Goal: Task Accomplishment & Management: Manage account settings

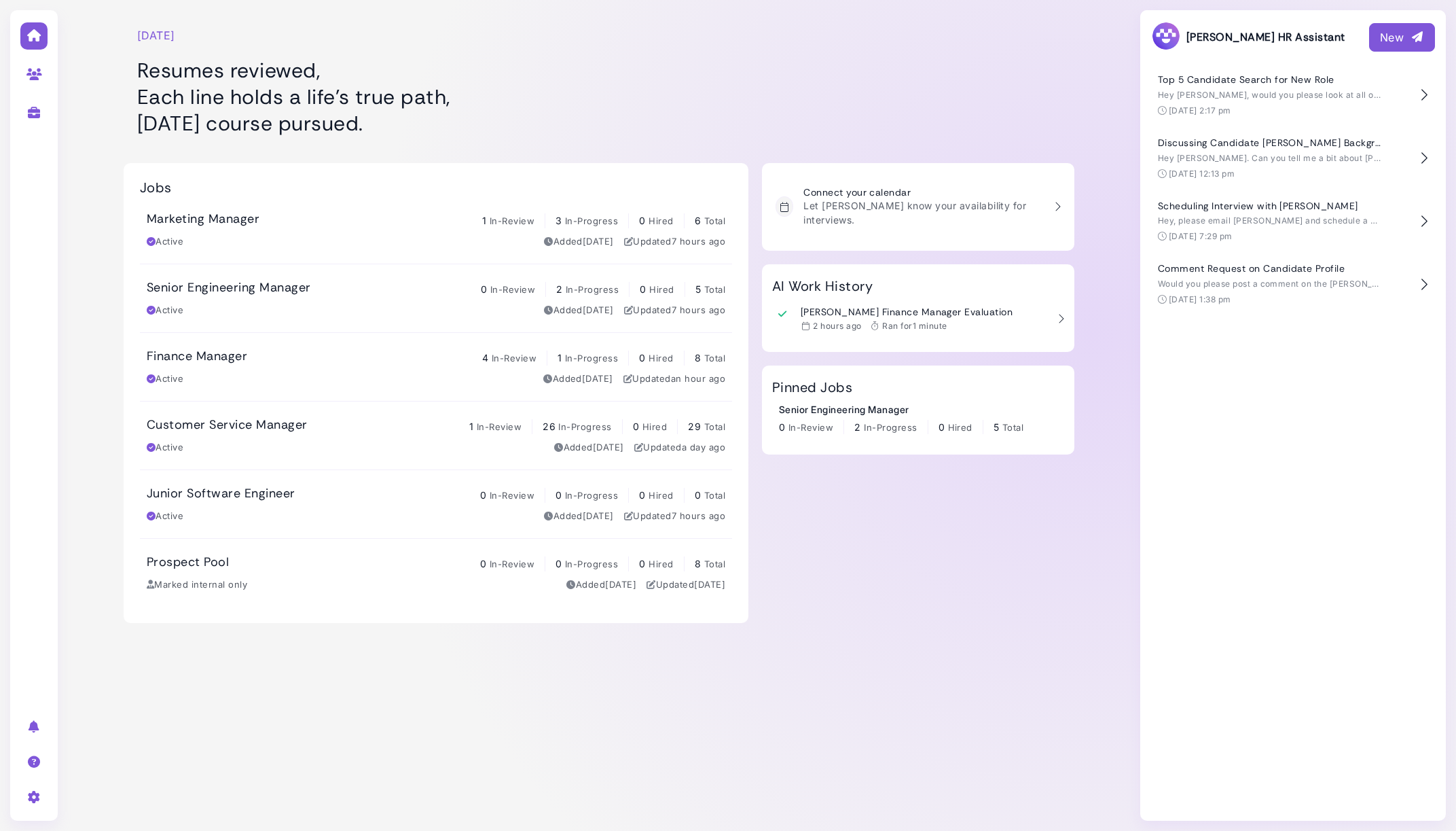
click at [345, 233] on div "Marketing Manager 1 In-Review 3 In-Progress 0 Hired 6 Total Active Added [DATE]…" at bounding box center [436, 230] width 579 height 37
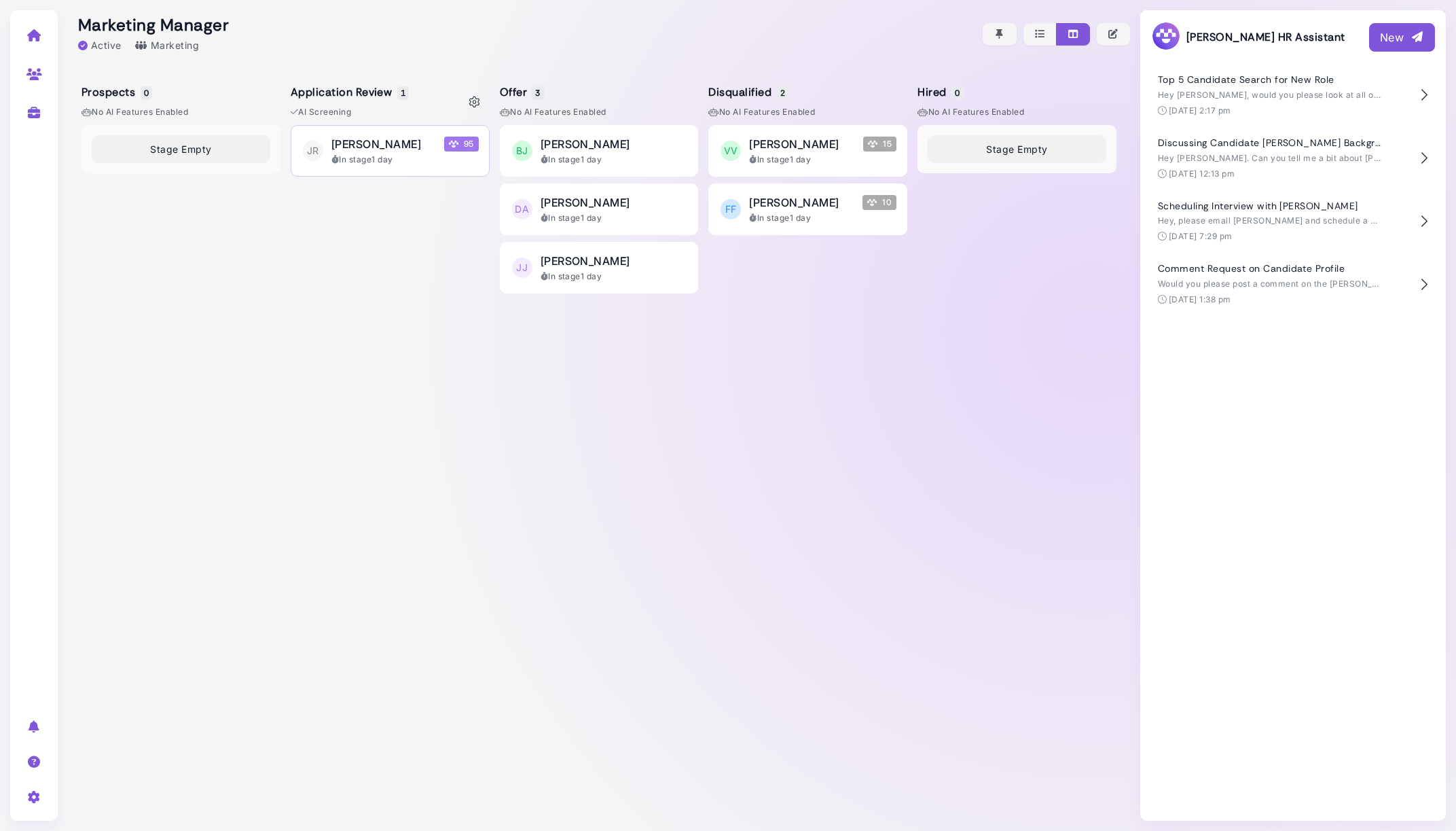
click at [404, 149] on div "[PERSON_NAME] 95" at bounding box center [404, 143] width 147 height 16
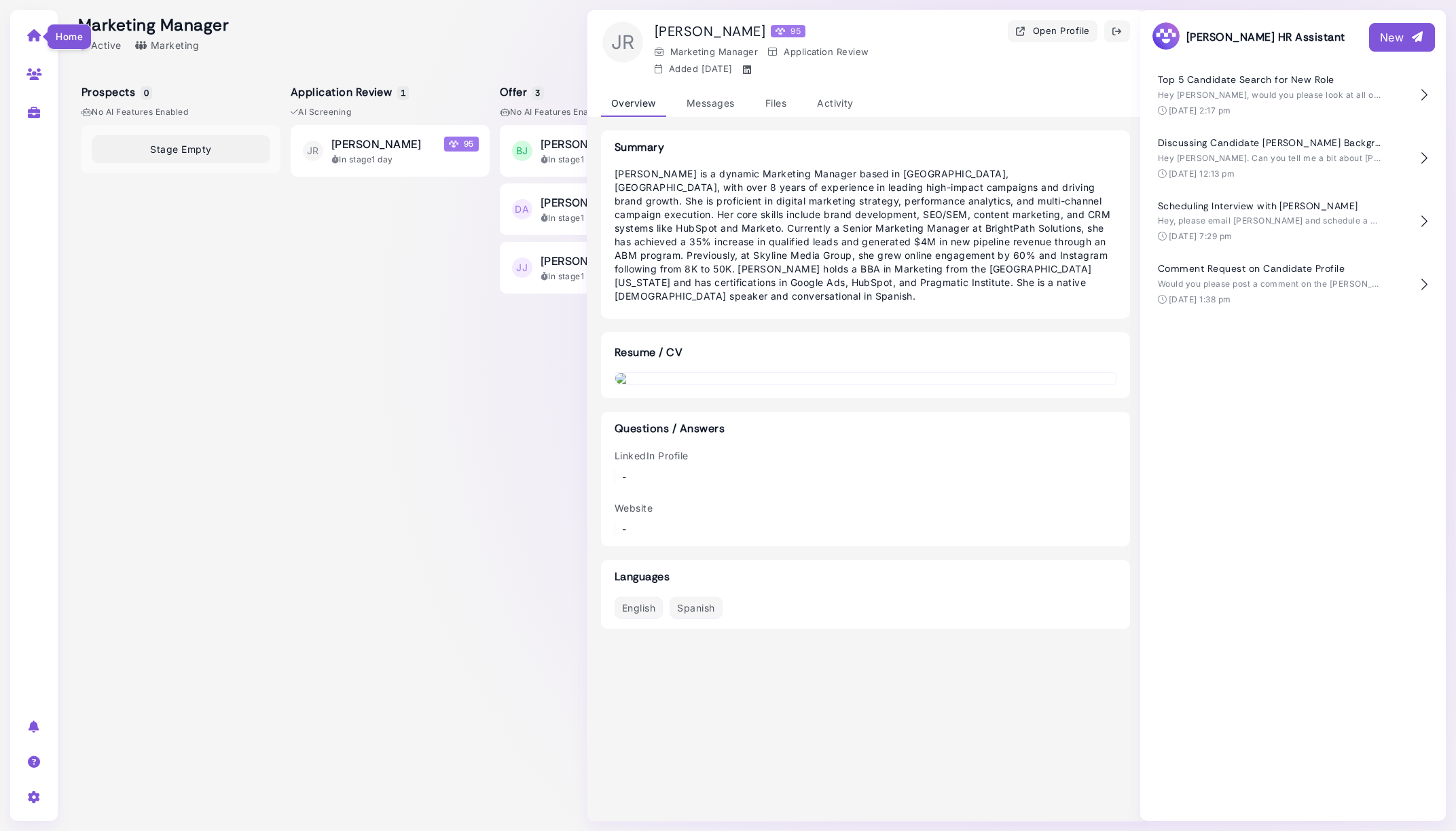
click at [29, 37] on icon at bounding box center [34, 35] width 16 height 13
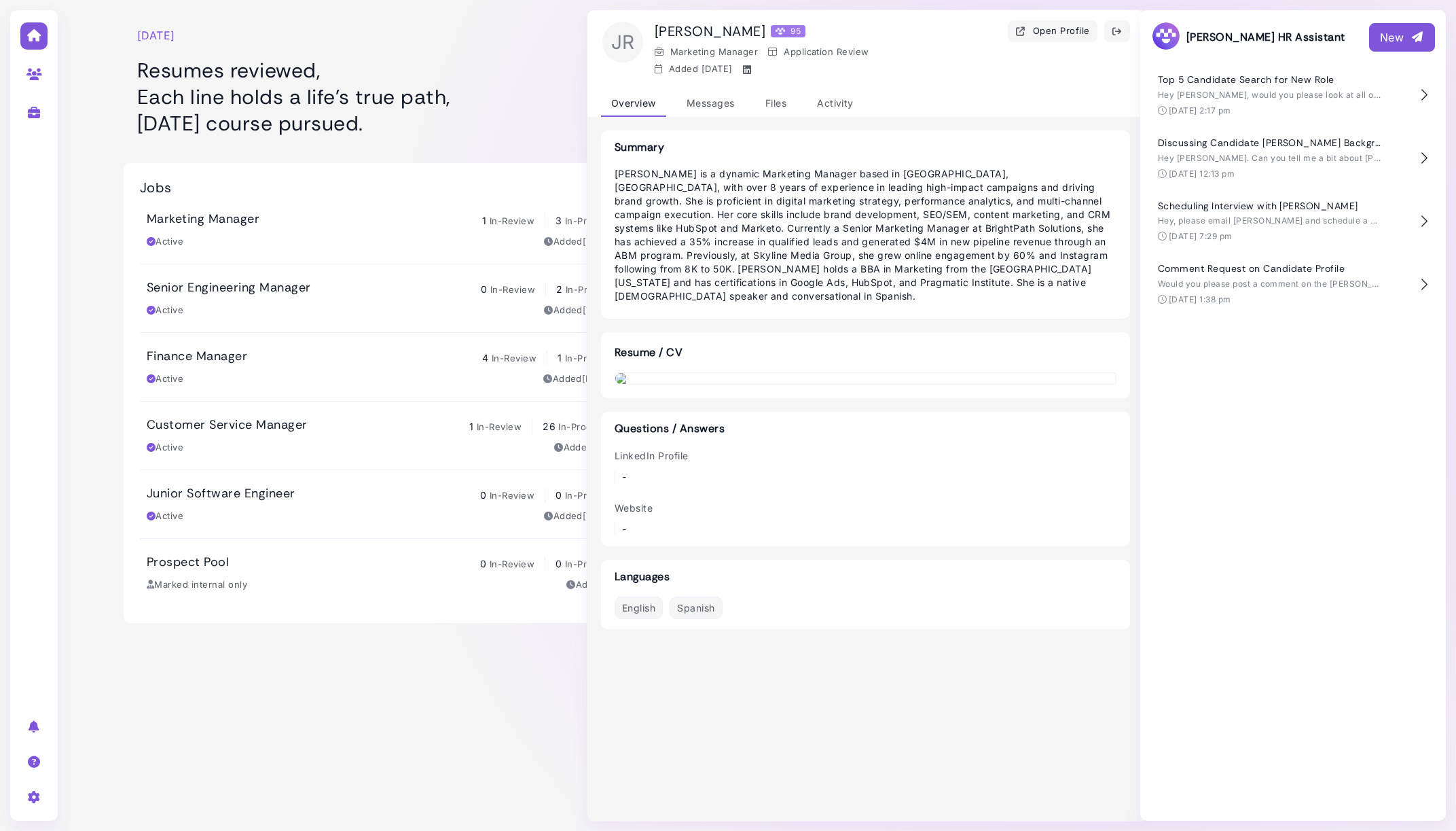
click at [1112, 32] on icon "button" at bounding box center [1117, 31] width 11 height 14
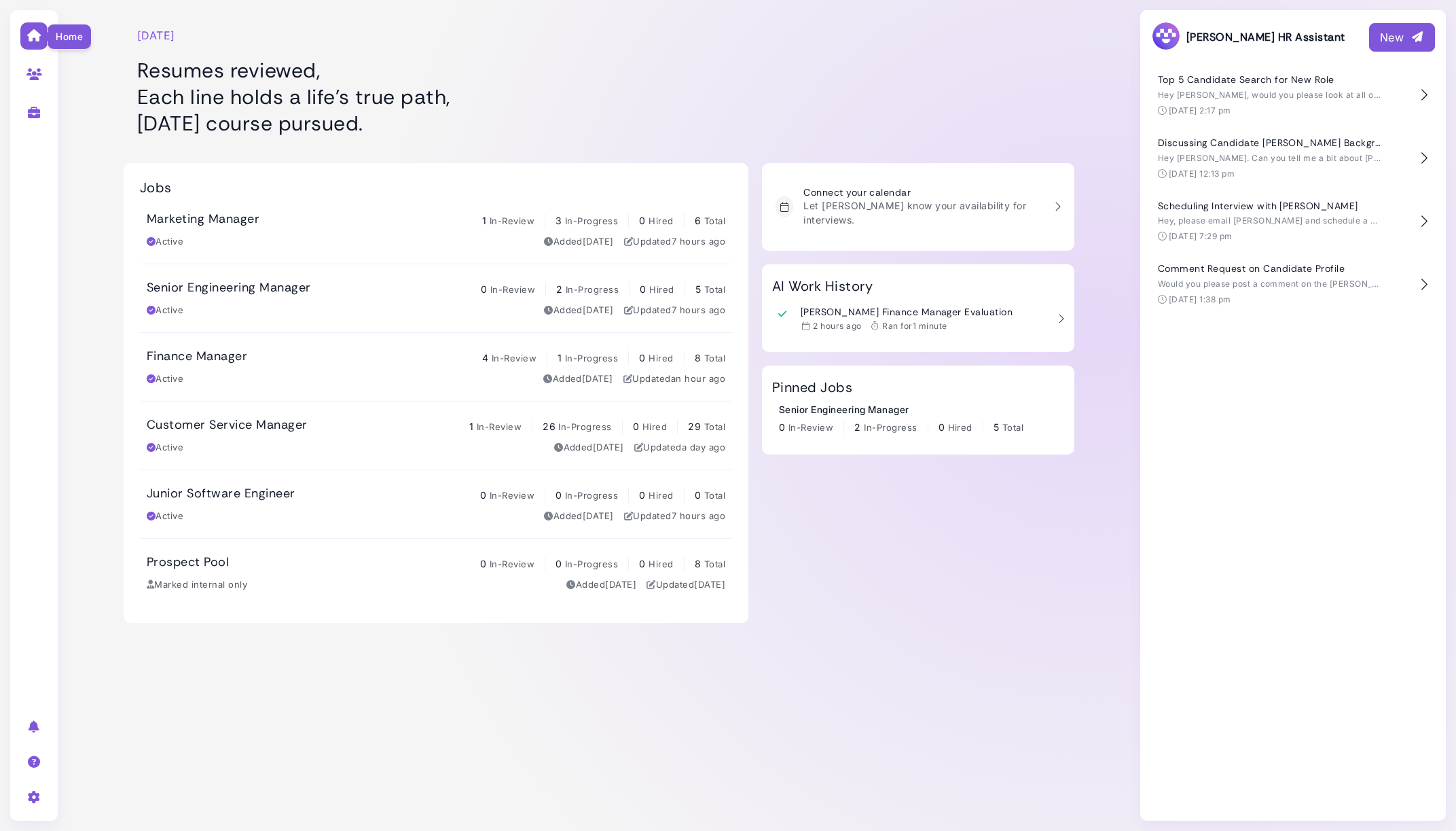
click at [29, 35] on icon at bounding box center [34, 35] width 16 height 13
click at [919, 307] on h3 "[PERSON_NAME] Finance Manager Evaluation" at bounding box center [906, 313] width 211 height 12
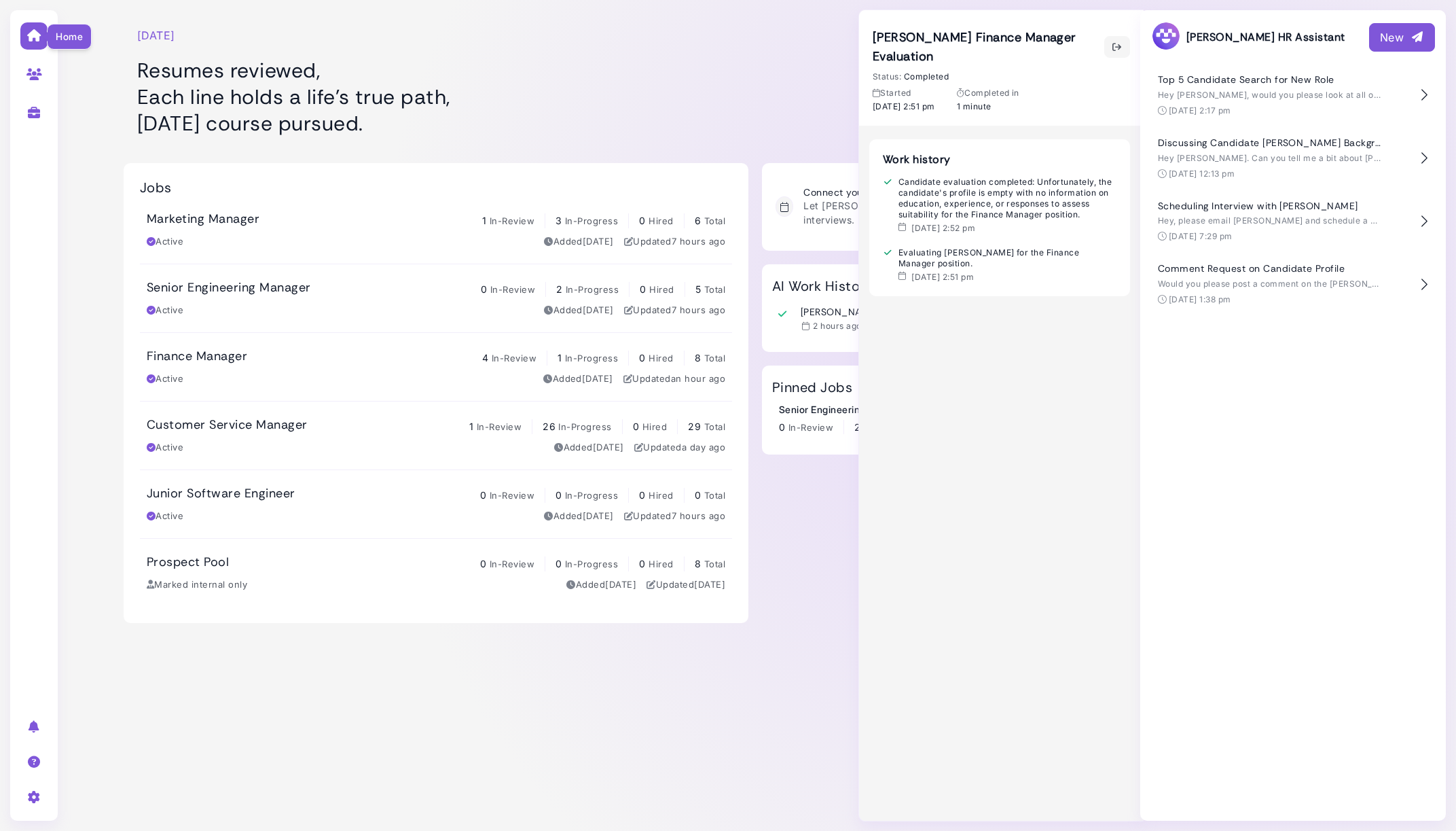
click at [39, 40] on icon at bounding box center [34, 35] width 16 height 13
click at [1114, 49] on icon "button" at bounding box center [1117, 47] width 11 height 14
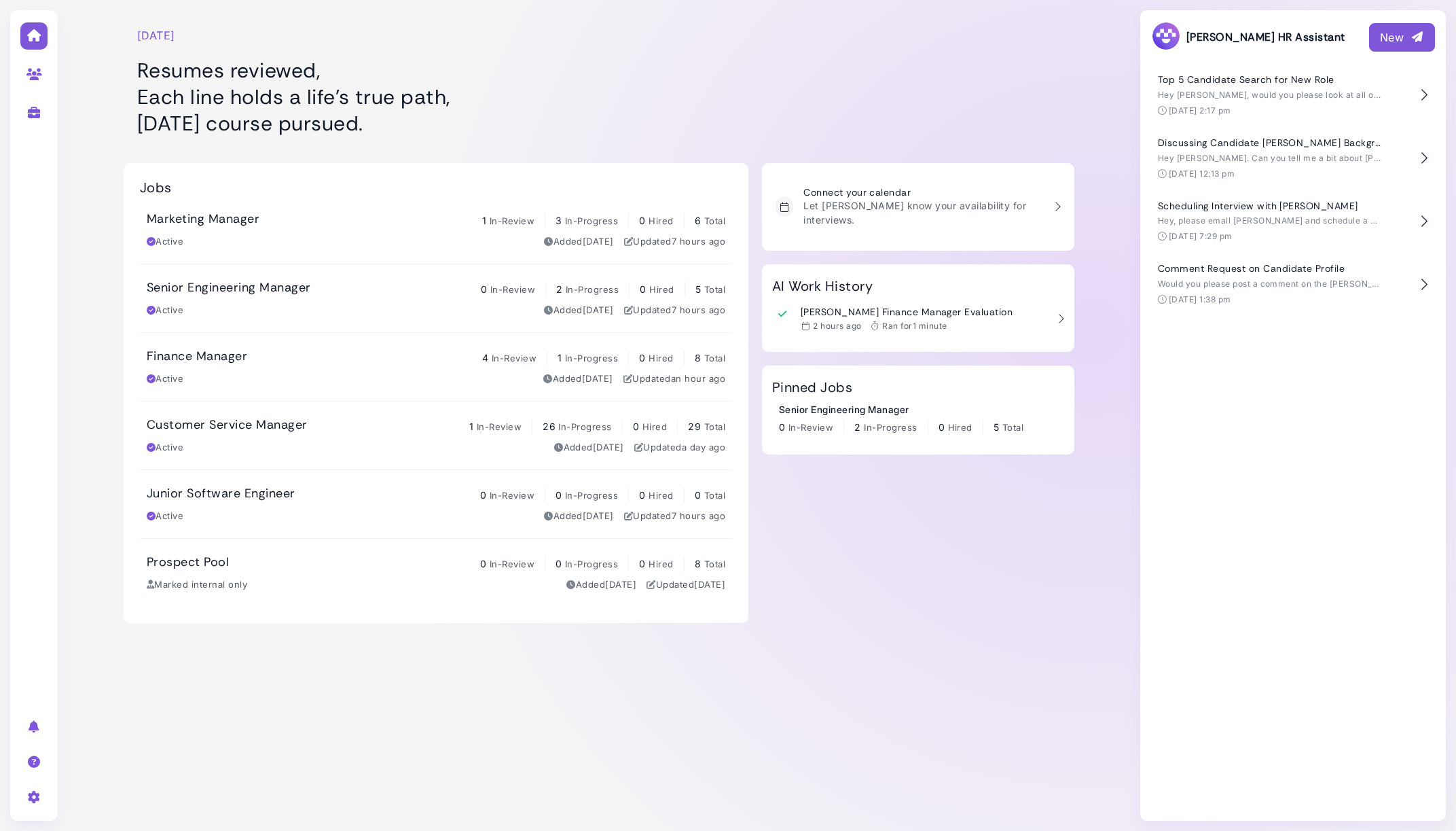
drag, startPoint x: 1052, startPoint y: 96, endPoint x: 1042, endPoint y: 99, distance: 10.4
click at [1052, 96] on div at bounding box center [918, 74] width 313 height 136
click at [319, 373] on div "Active Added [DATE] Updated an hour ago" at bounding box center [436, 379] width 579 height 13
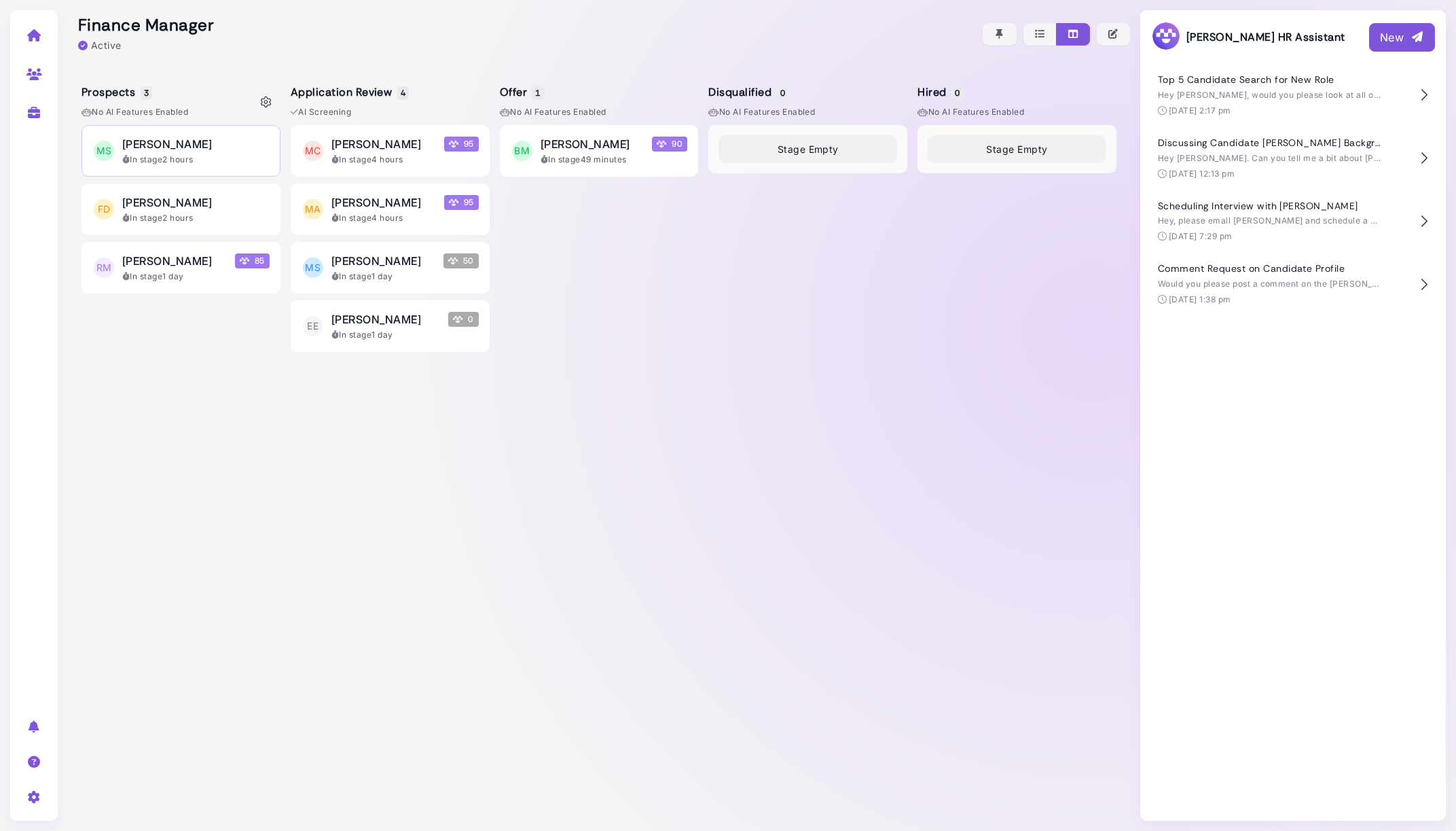
click at [145, 147] on span "[PERSON_NAME]" at bounding box center [167, 143] width 89 height 16
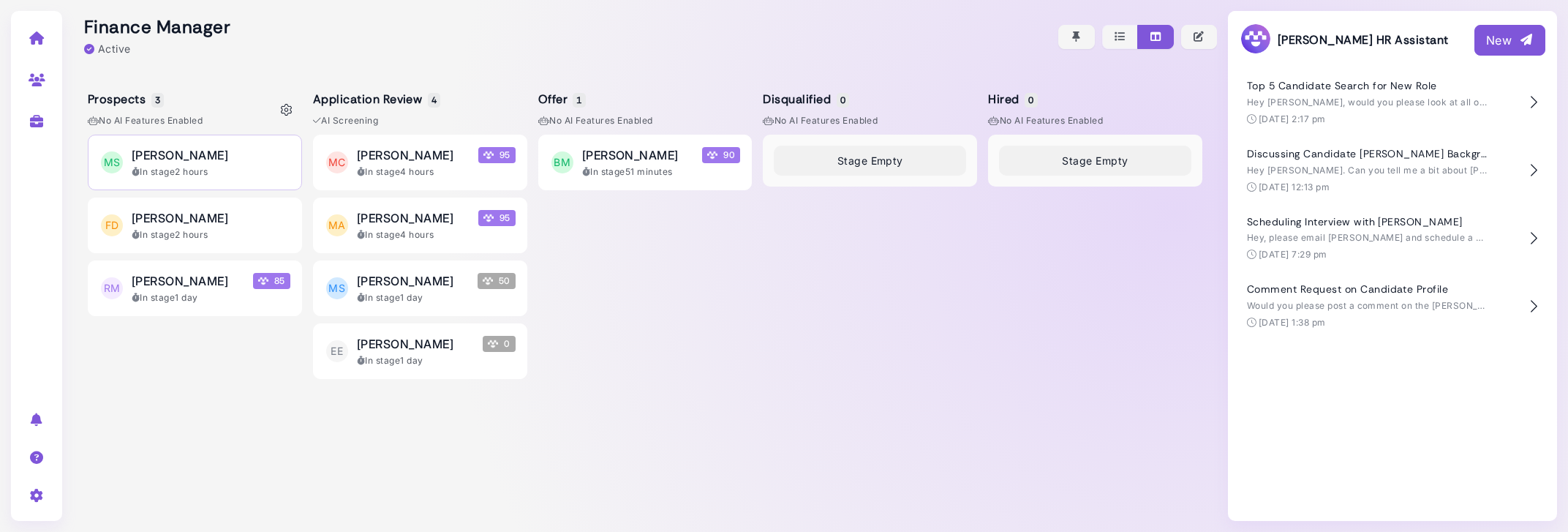
click at [232, 162] on div "[PERSON_NAME]" at bounding box center [211, 154] width 159 height 17
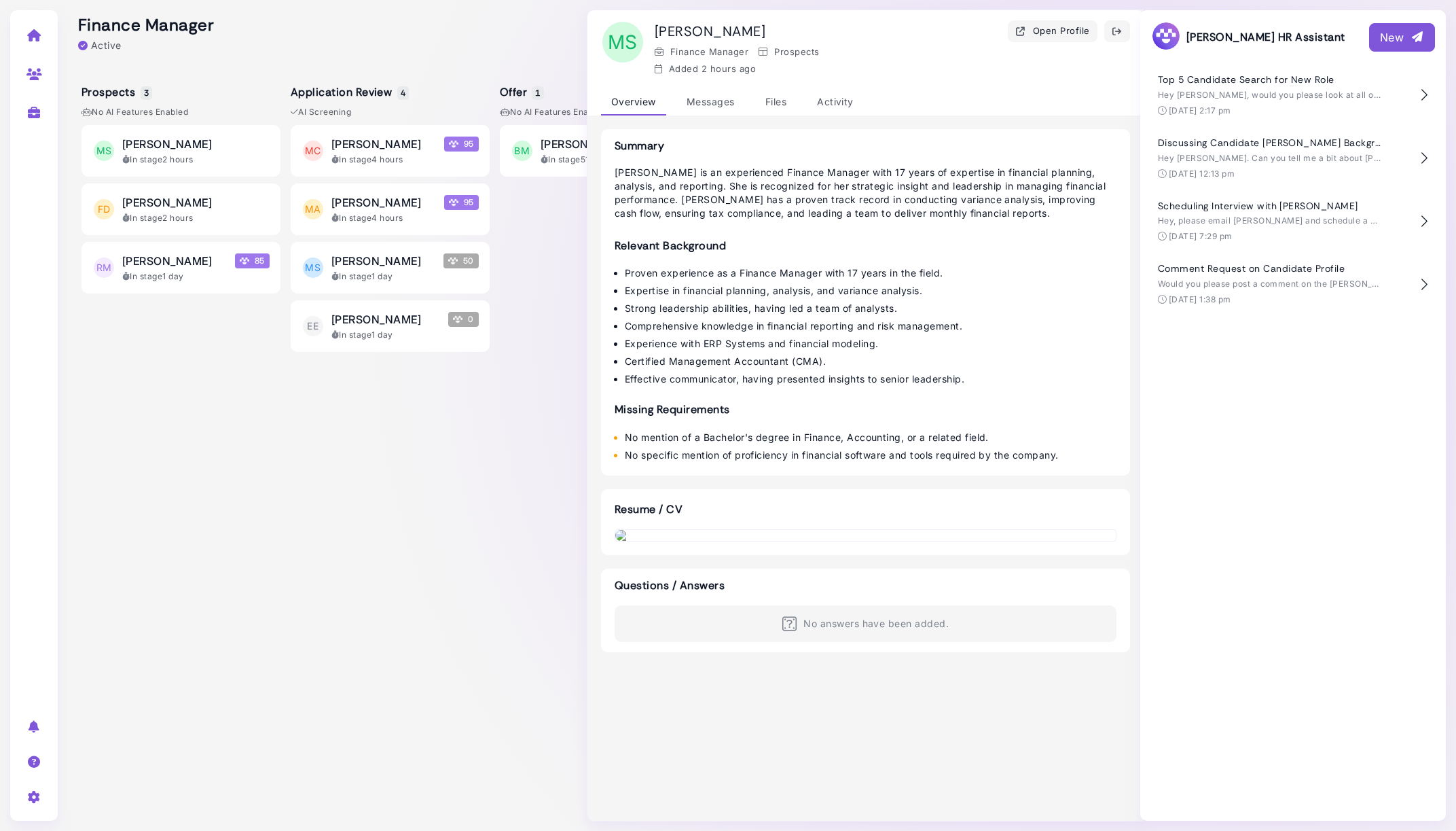
drag, startPoint x: 310, startPoint y: 33, endPoint x: 286, endPoint y: 40, distance: 25.0
click at [310, 33] on div at bounding box center [599, 34] width 1063 height 68
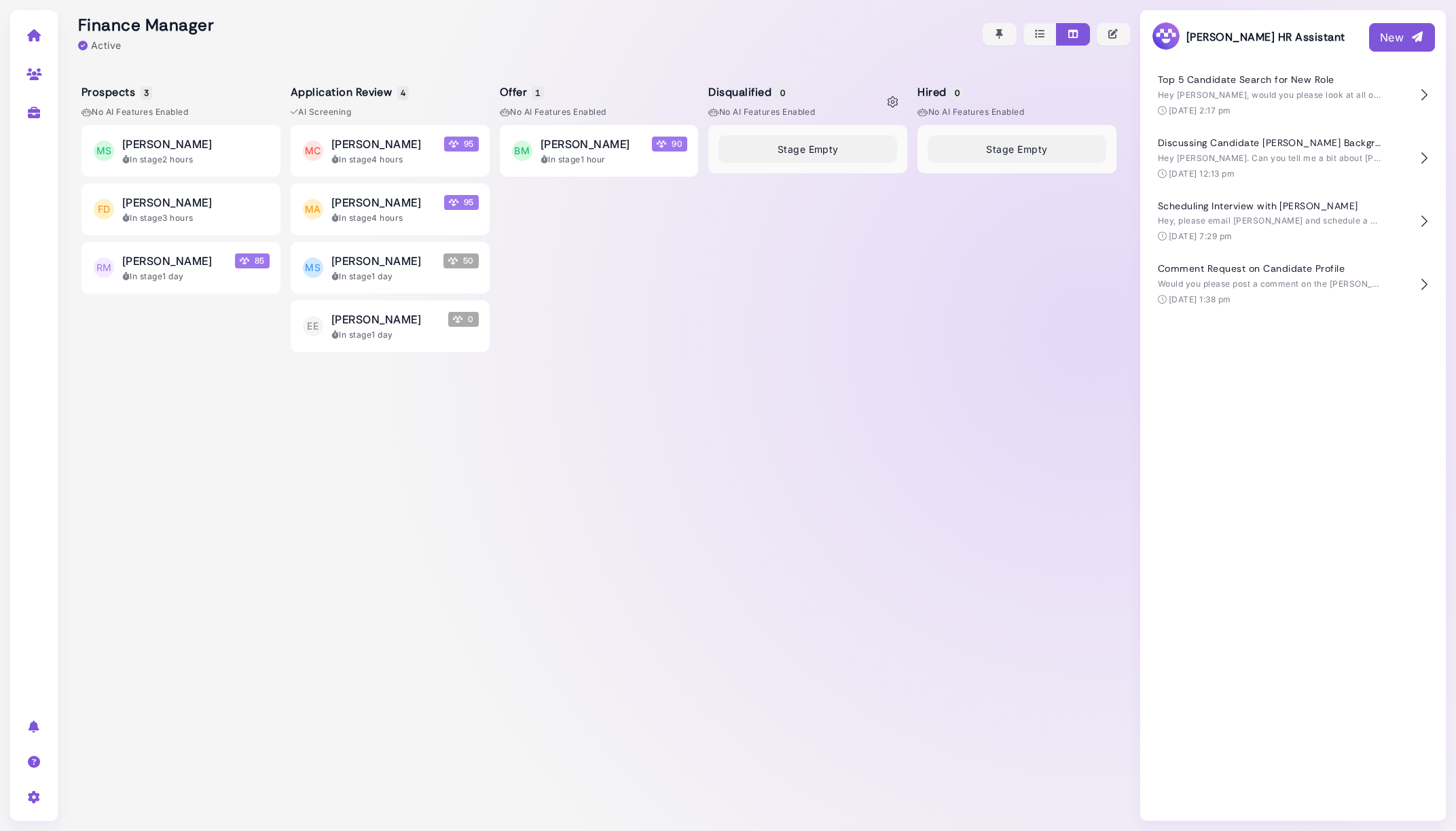
click at [856, 373] on div "Stage Empty" at bounding box center [808, 467] width 199 height 685
click at [373, 147] on span "[PERSON_NAME]" at bounding box center [376, 143] width 89 height 16
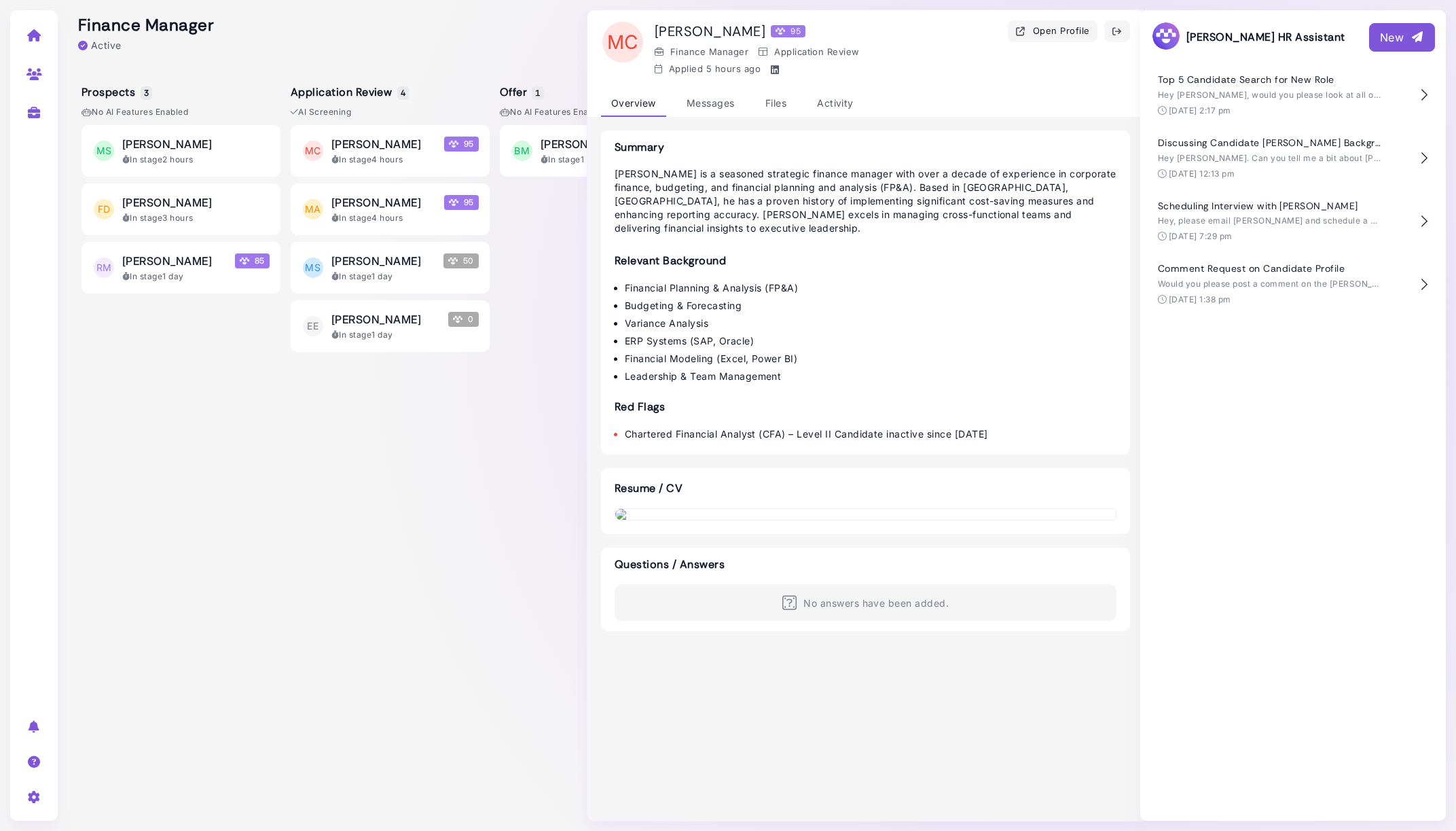
scroll to position [439, 0]
click at [28, 39] on icon at bounding box center [34, 35] width 16 height 13
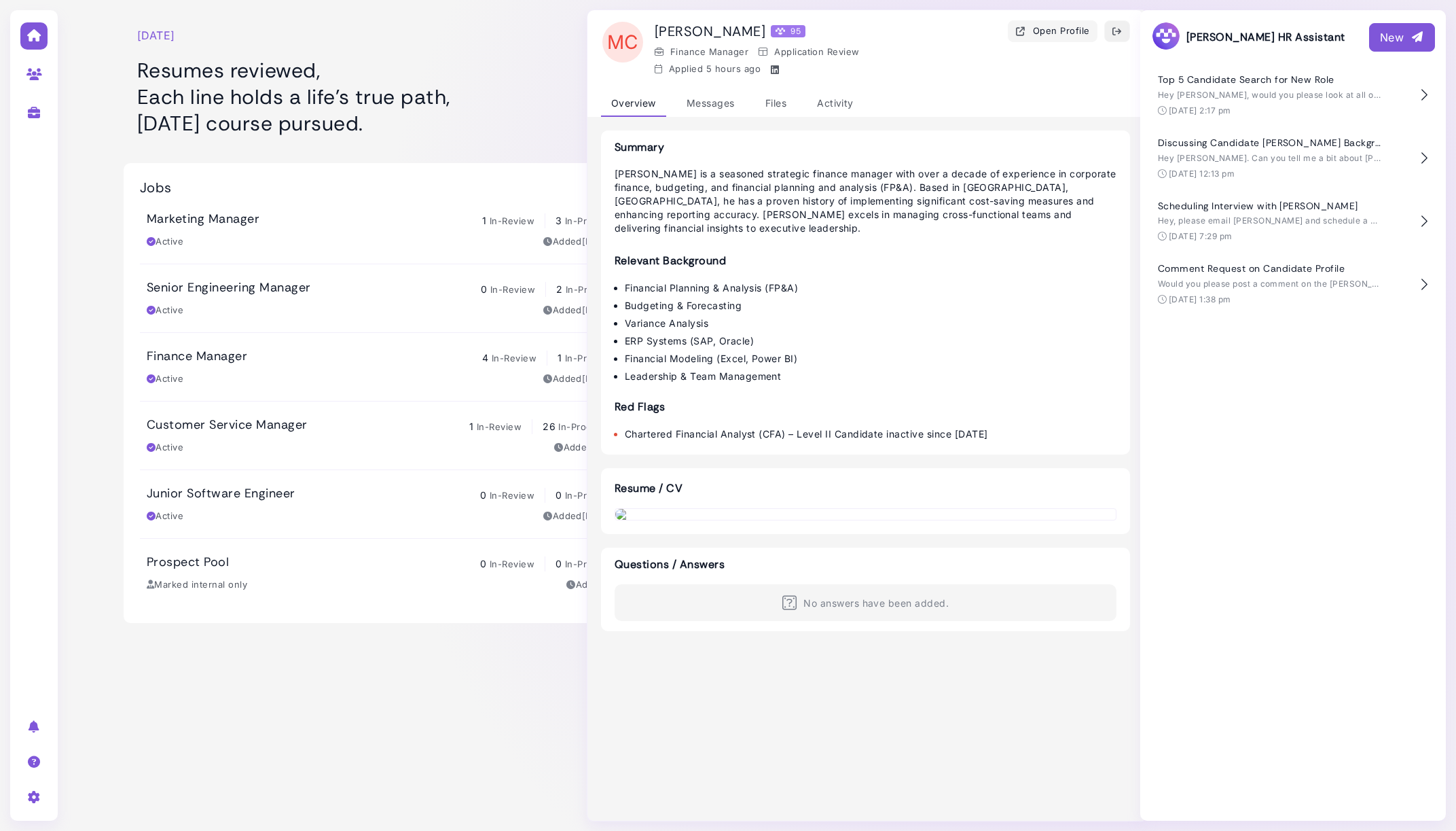
click at [1112, 32] on icon "button" at bounding box center [1117, 31] width 11 height 14
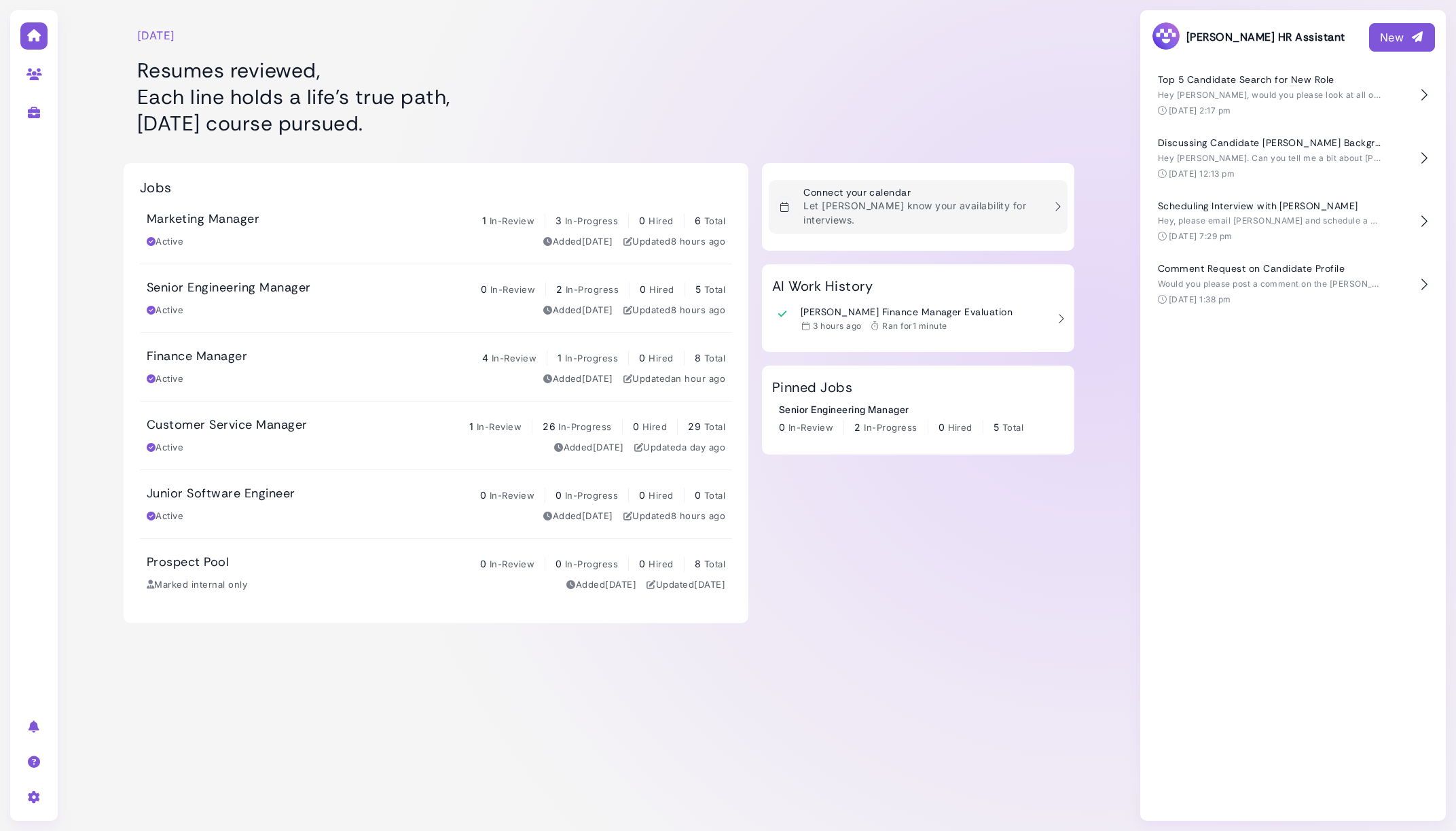
click at [883, 196] on h3 "Connect your calendar" at bounding box center [923, 193] width 240 height 12
